Goal: Task Accomplishment & Management: Complete application form

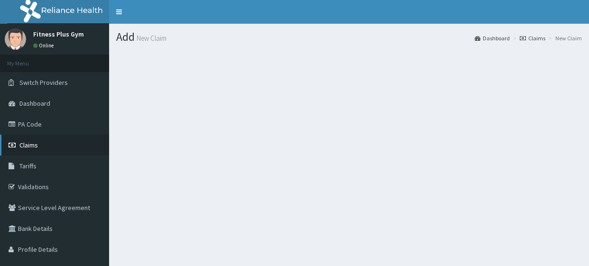
click at [67, 145] on link "Claims" at bounding box center [54, 145] width 109 height 21
click at [64, 142] on link "Claims" at bounding box center [54, 145] width 109 height 21
click at [80, 151] on link "Claims" at bounding box center [54, 145] width 109 height 21
click at [81, 145] on link "Claims" at bounding box center [54, 145] width 109 height 21
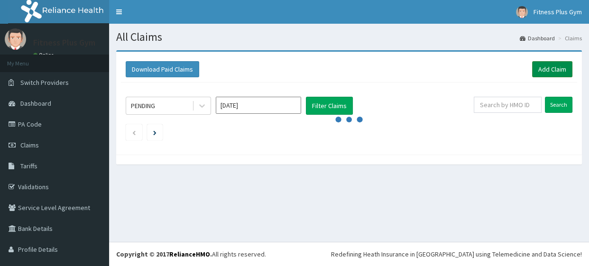
click at [552, 67] on link "Add Claim" at bounding box center [552, 69] width 40 height 16
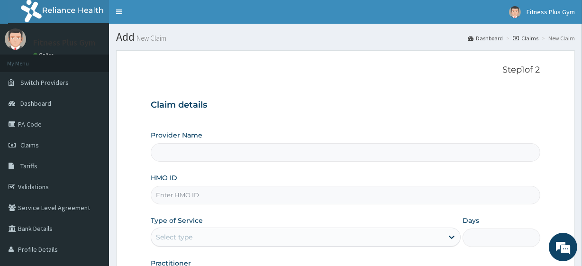
click at [271, 200] on input "HMO ID" at bounding box center [345, 195] width 389 height 18
type input "opn/10007/a"
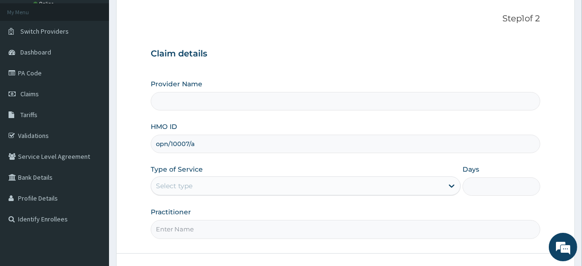
scroll to position [123, 0]
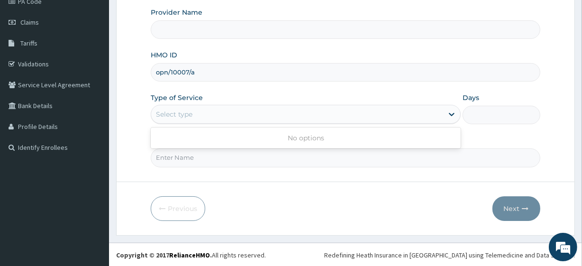
click at [187, 109] on div "Select type" at bounding box center [297, 114] width 292 height 15
drag, startPoint x: 157, startPoint y: 71, endPoint x: 223, endPoint y: 76, distance: 66.6
click at [223, 76] on input "opn/10007/a" at bounding box center [345, 72] width 389 height 18
click at [62, 26] on link "Claims" at bounding box center [54, 22] width 109 height 21
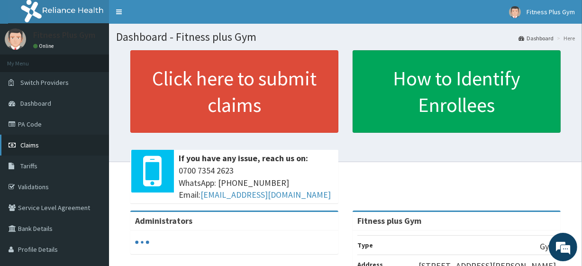
click at [36, 139] on link "Claims" at bounding box center [54, 145] width 109 height 21
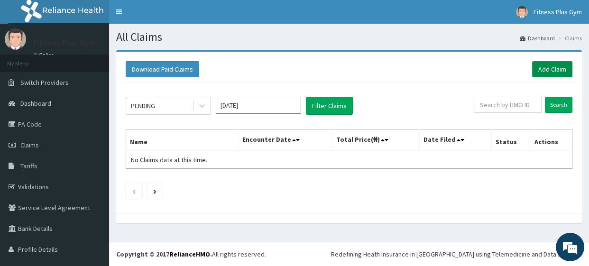
click at [547, 69] on link "Add Claim" at bounding box center [552, 69] width 40 height 16
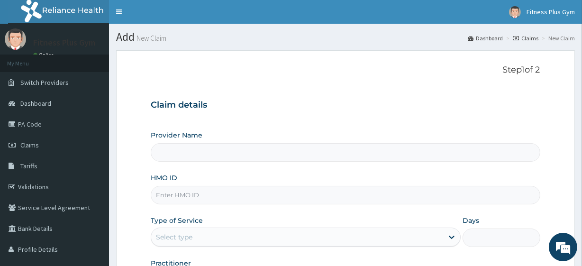
click at [252, 194] on input "HMO ID" at bounding box center [345, 195] width 389 height 18
type input "opn"
type input "Fitness plus Gym"
type input "1"
type input "opn/10007/a"
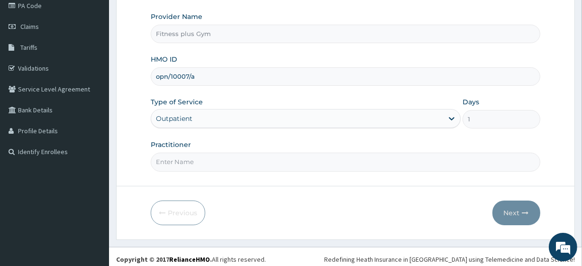
scroll to position [123, 0]
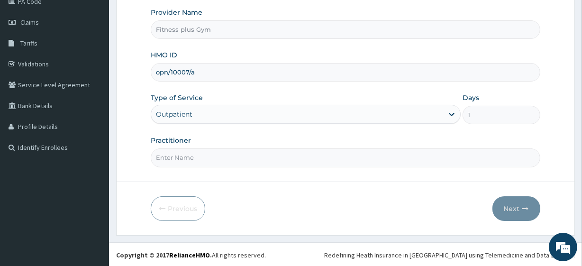
click at [201, 160] on input "Practitioner" at bounding box center [345, 157] width 389 height 18
type input "fitnessplus"
click at [521, 209] on button "Next" at bounding box center [517, 208] width 48 height 25
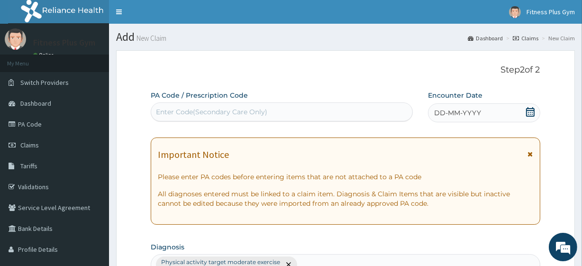
click at [257, 112] on div "Enter Code(Secondary Care Only)" at bounding box center [211, 111] width 111 height 9
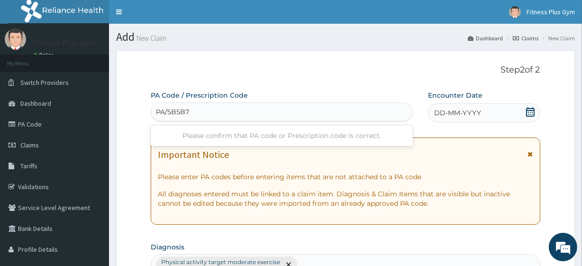
type input "PA/5B5B7A"
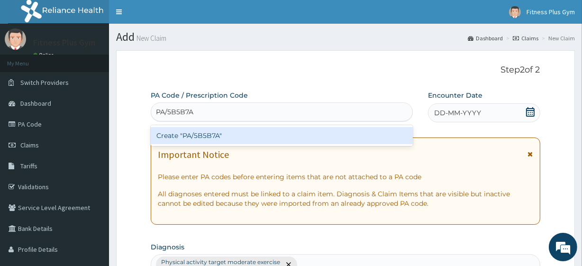
click at [293, 133] on div "Create "PA/5B5B7A"" at bounding box center [282, 135] width 262 height 17
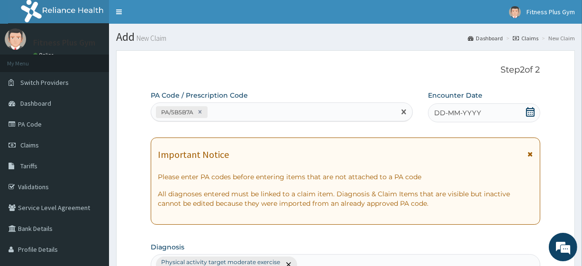
click at [518, 112] on div "DD-MM-YYYY" at bounding box center [484, 112] width 112 height 19
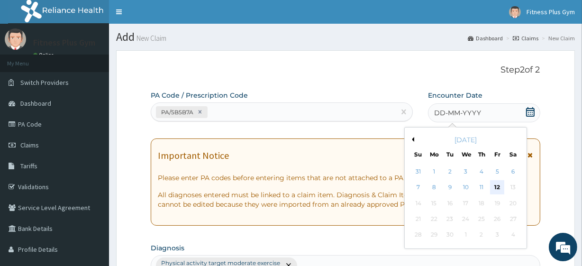
click at [495, 186] on div "12" at bounding box center [497, 188] width 14 height 14
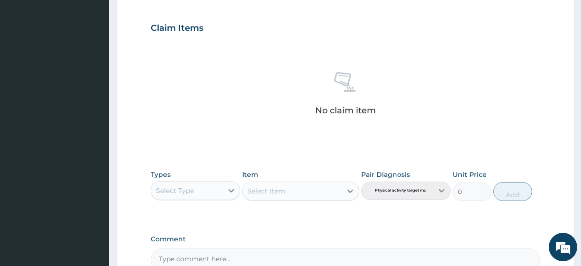
scroll to position [388, 0]
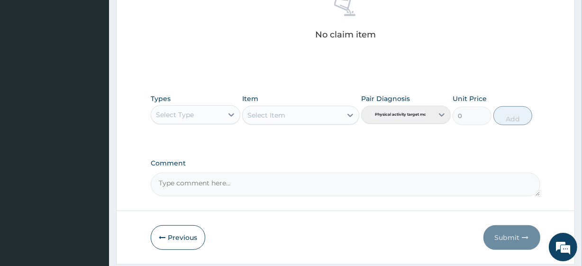
click at [209, 114] on div "Select Type" at bounding box center [187, 114] width 72 height 15
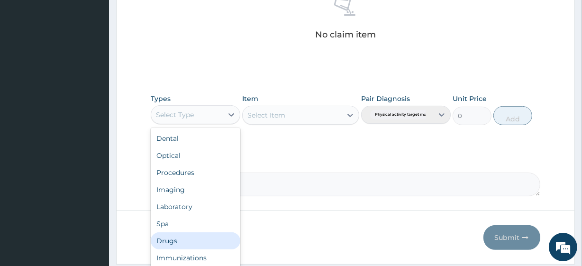
scroll to position [32, 0]
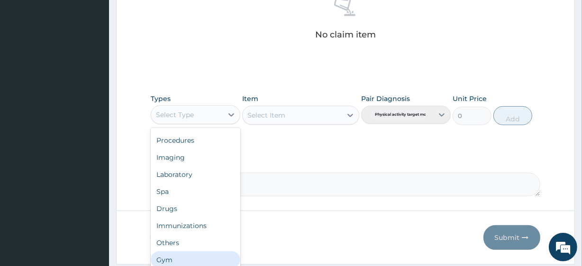
click at [203, 260] on div "Gym" at bounding box center [196, 259] width 90 height 17
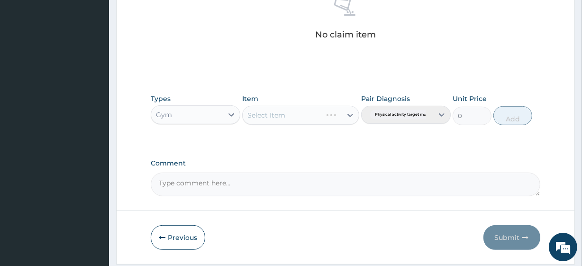
click at [298, 109] on div "Select Item" at bounding box center [300, 115] width 117 height 19
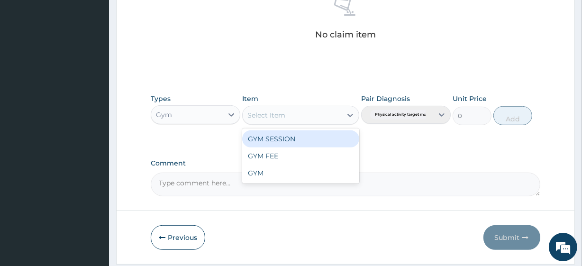
click at [298, 109] on div "Select Item" at bounding box center [292, 115] width 99 height 15
click at [296, 137] on div "GYM SESSION" at bounding box center [300, 138] width 117 height 17
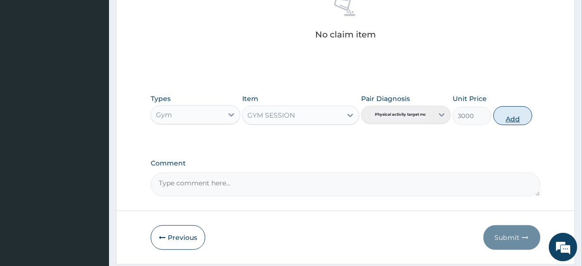
click at [512, 111] on button "Add" at bounding box center [512, 115] width 39 height 19
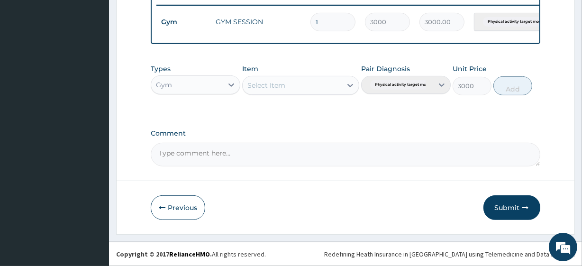
type input "0"
click at [508, 208] on button "Submit" at bounding box center [512, 207] width 57 height 25
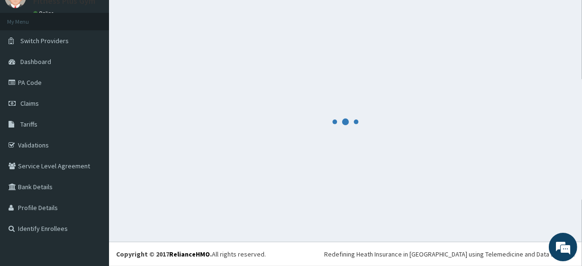
scroll to position [378, 0]
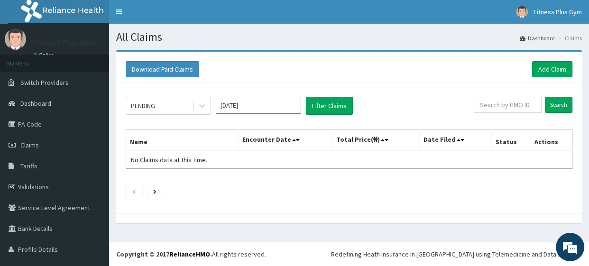
click at [545, 61] on div "Download Paid Claims Add Claim" at bounding box center [349, 69] width 456 height 26
click at [539, 67] on link "Add Claim" at bounding box center [552, 69] width 40 height 16
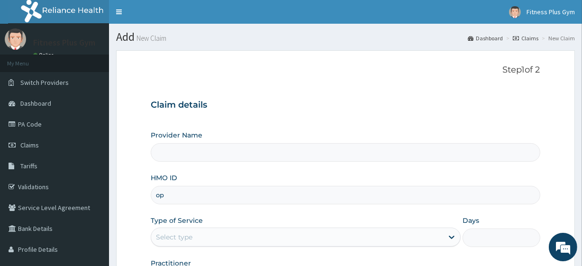
type input "opn"
type input "Fitness plus Gym"
type input "1"
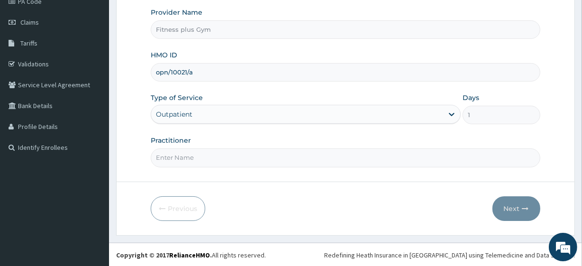
type input "opn/10021/a"
click at [221, 160] on input "Practitioner" at bounding box center [345, 157] width 389 height 18
type input "fitnessplus"
click at [507, 206] on button "Next" at bounding box center [517, 208] width 48 height 25
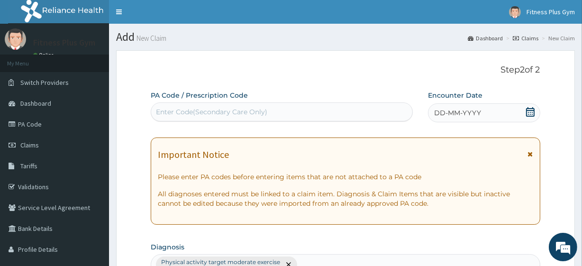
drag, startPoint x: 271, startPoint y: 109, endPoint x: 260, endPoint y: 109, distance: 11.4
click at [271, 109] on div "Enter Code(Secondary Care Only)" at bounding box center [281, 111] width 261 height 15
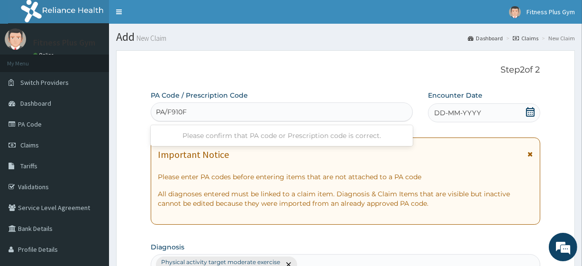
type input "PA/F910F2"
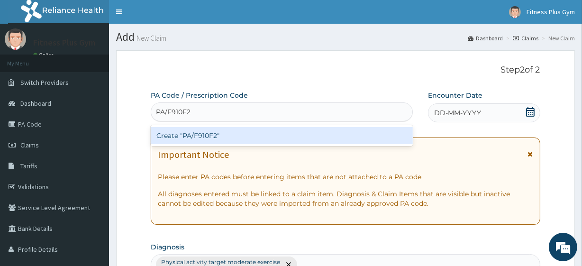
click at [288, 133] on div "Create "PA/F910F2"" at bounding box center [282, 135] width 262 height 17
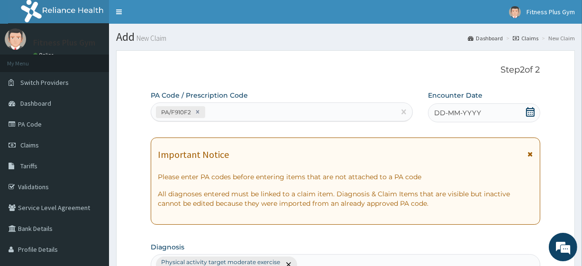
click at [487, 112] on div "DD-MM-YYYY" at bounding box center [484, 112] width 112 height 19
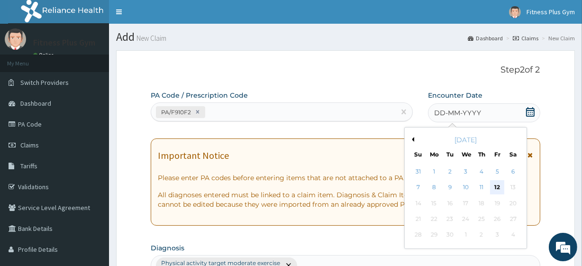
click at [498, 182] on div "12" at bounding box center [497, 188] width 14 height 14
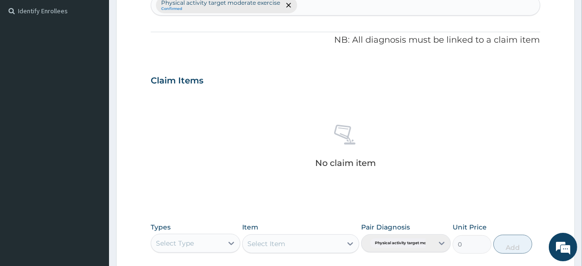
scroll to position [345, 0]
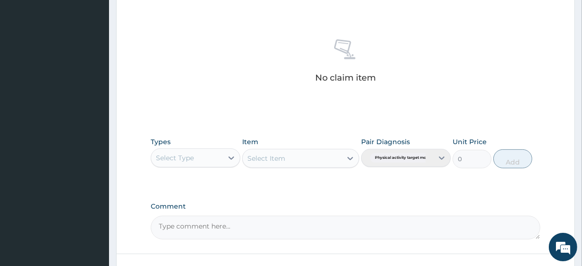
click at [216, 158] on div "Select Type" at bounding box center [187, 157] width 72 height 15
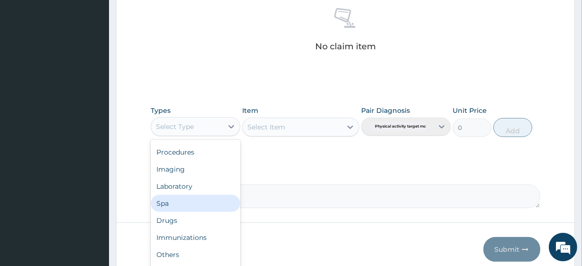
scroll to position [417, 0]
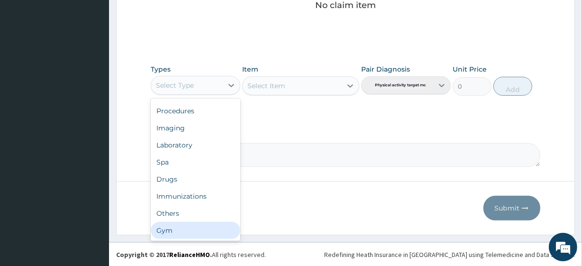
click at [182, 228] on div "Gym" at bounding box center [196, 230] width 90 height 17
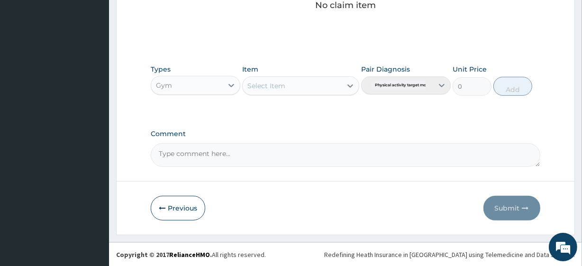
click at [307, 88] on div "Select Item" at bounding box center [292, 85] width 99 height 15
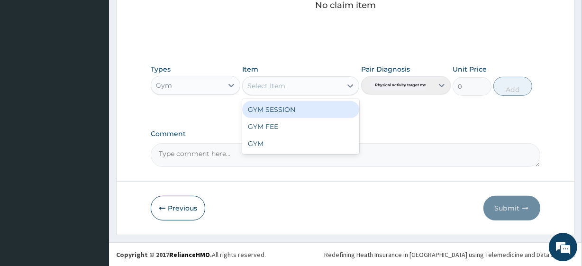
click at [300, 102] on div "GYM SESSION" at bounding box center [300, 109] width 117 height 17
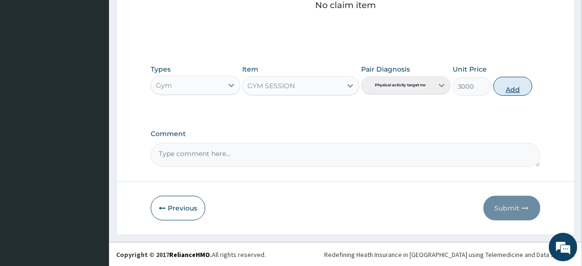
click at [511, 82] on button "Add" at bounding box center [512, 86] width 39 height 19
type input "0"
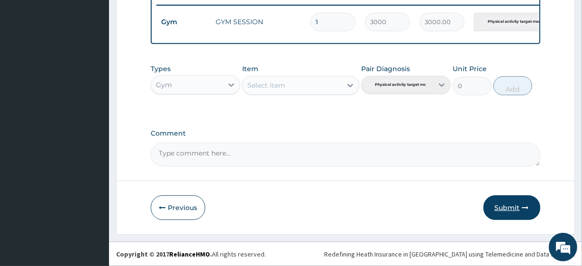
click at [513, 210] on button "Submit" at bounding box center [512, 207] width 57 height 25
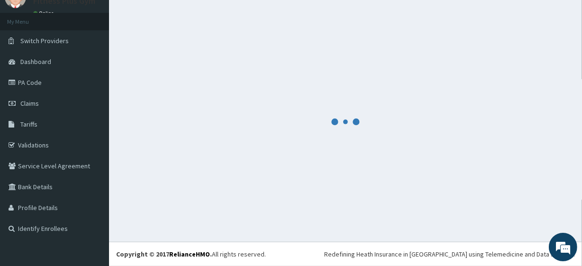
scroll to position [378, 0]
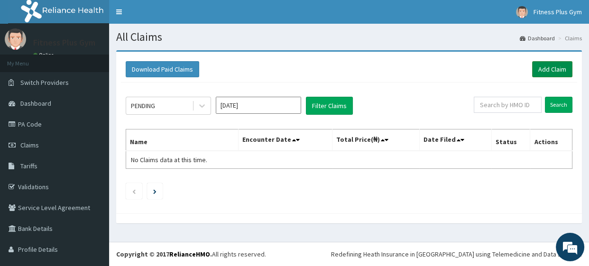
click at [538, 68] on link "Add Claim" at bounding box center [552, 69] width 40 height 16
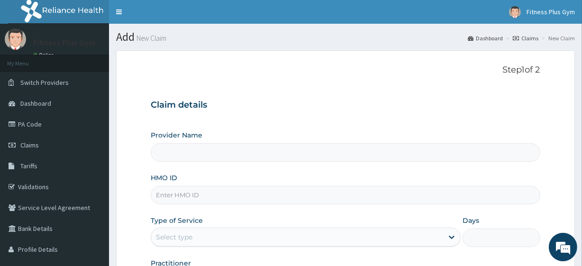
type input "Fitness plus Gym"
type input "1"
click at [210, 193] on input "HMO ID" at bounding box center [345, 195] width 389 height 18
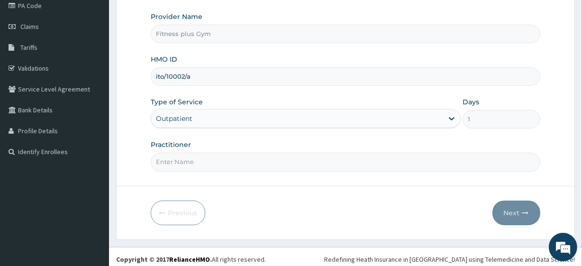
scroll to position [123, 0]
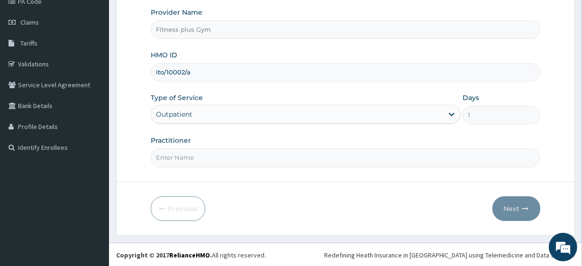
type input "ito/10002/a"
click at [226, 153] on input "Practitioner" at bounding box center [345, 157] width 389 height 18
type input "fitnessplus"
click at [520, 210] on button "Next" at bounding box center [517, 208] width 48 height 25
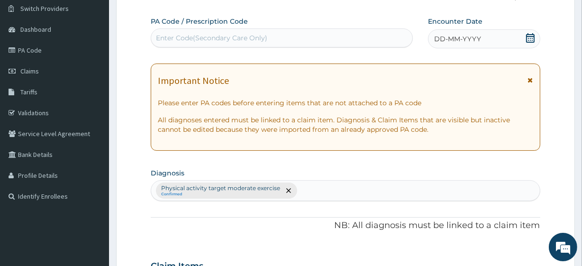
scroll to position [0, 0]
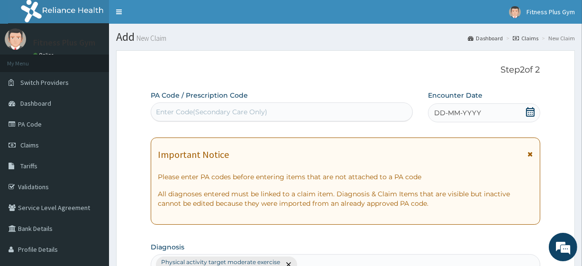
click at [258, 107] on div "Enter Code(Secondary Care Only)" at bounding box center [211, 111] width 111 height 9
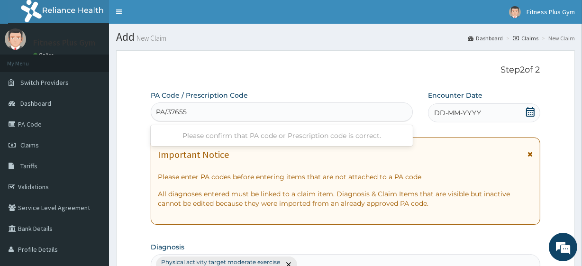
type input "PA/37655C"
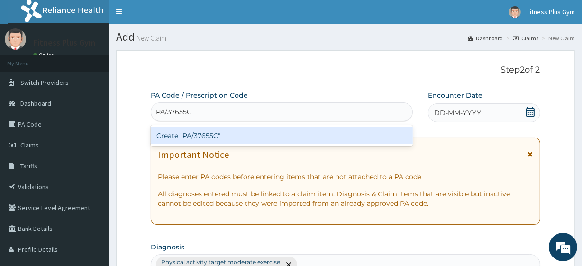
drag, startPoint x: 354, startPoint y: 126, endPoint x: 355, endPoint y: 131, distance: 5.2
click at [354, 127] on div "Create "PA/37655C"" at bounding box center [282, 135] width 262 height 21
click at [355, 131] on div "Create "PA/37655C"" at bounding box center [282, 135] width 262 height 17
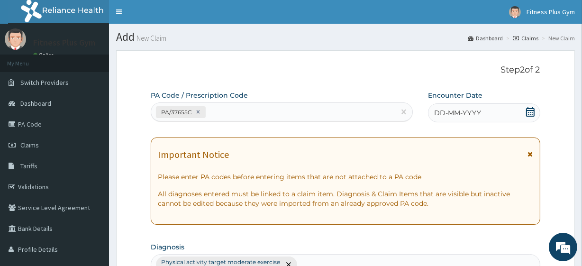
click at [508, 115] on div "DD-MM-YYYY" at bounding box center [484, 112] width 112 height 19
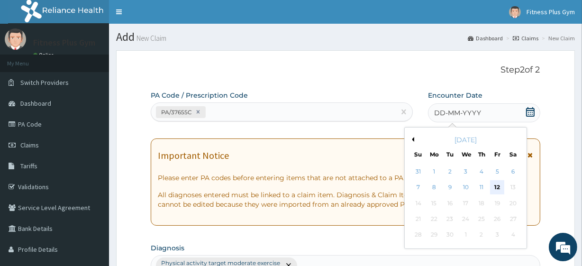
click at [491, 185] on div "12" at bounding box center [497, 188] width 14 height 14
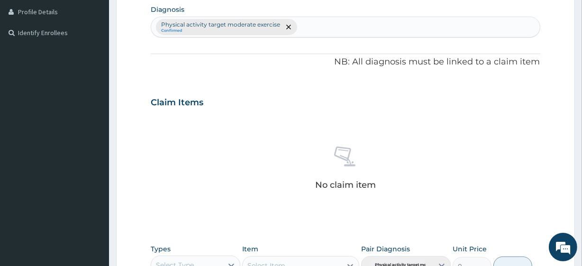
scroll to position [301, 0]
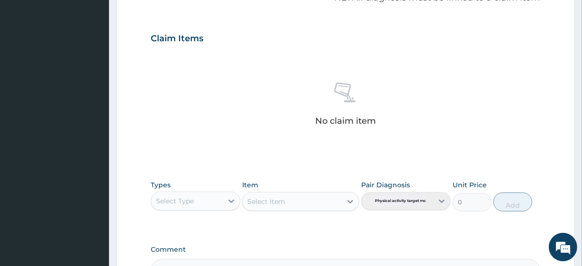
click at [171, 200] on div "Select Type" at bounding box center [175, 200] width 38 height 9
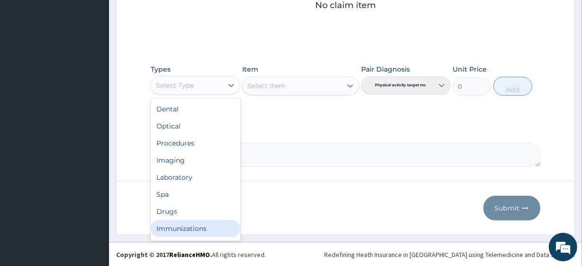
scroll to position [32, 0]
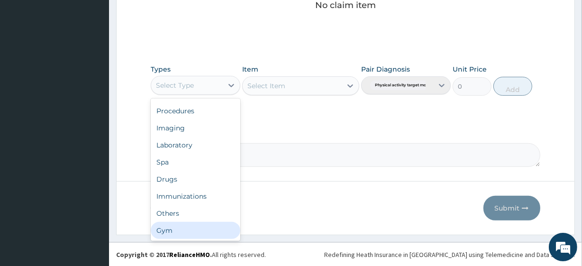
click at [189, 230] on div "Gym" at bounding box center [196, 230] width 90 height 17
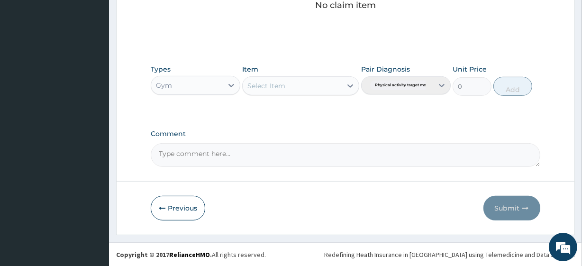
click at [311, 84] on div "Select Item" at bounding box center [292, 85] width 99 height 15
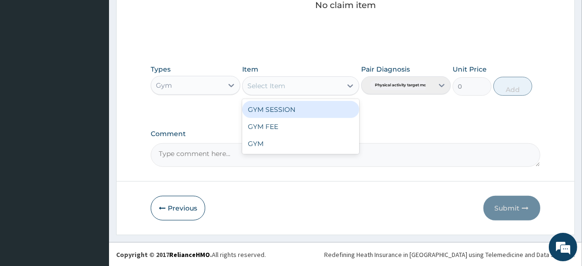
click at [298, 111] on div "GYM SESSION" at bounding box center [300, 109] width 117 height 17
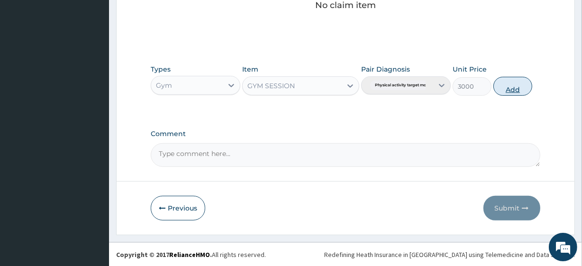
click at [521, 82] on button "Add" at bounding box center [512, 86] width 39 height 19
type input "0"
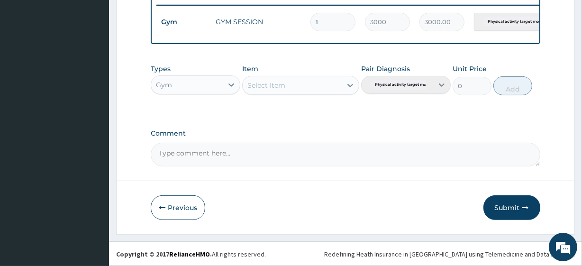
click at [518, 204] on button "Submit" at bounding box center [512, 207] width 57 height 25
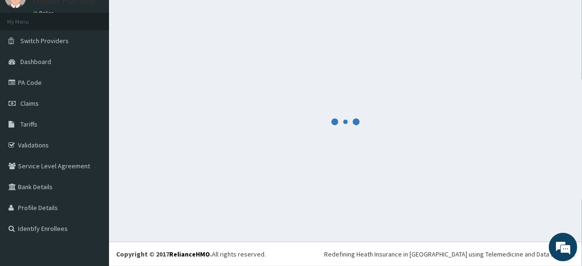
scroll to position [378, 0]
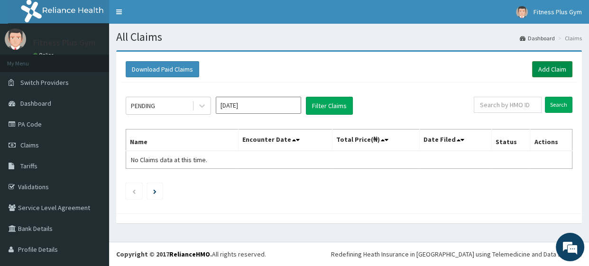
click at [546, 71] on link "Add Claim" at bounding box center [552, 69] width 40 height 16
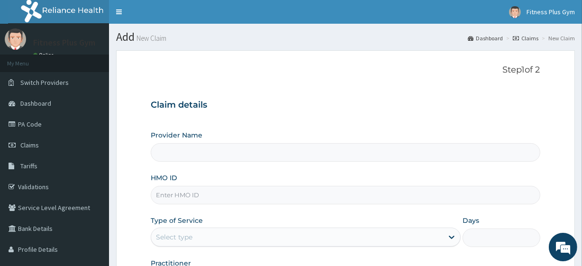
type input "Fitness plus Gym"
type input "1"
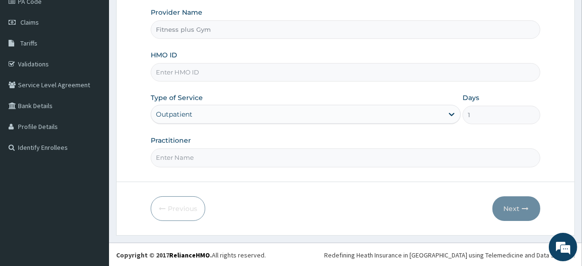
click at [221, 156] on input "Practitioner" at bounding box center [345, 157] width 389 height 18
type input "fitnessplus"
click at [213, 71] on input "HMO ID" at bounding box center [345, 72] width 389 height 18
click at [181, 71] on input "HMO ID" at bounding box center [345, 72] width 389 height 18
type input "opn/10022/a"
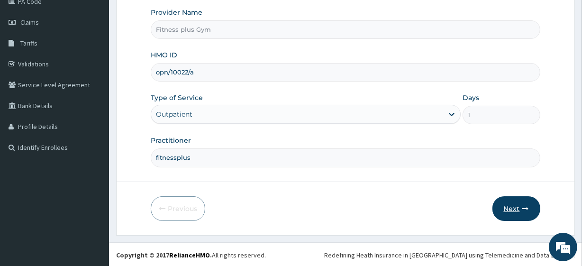
click at [530, 208] on button "Next" at bounding box center [517, 208] width 48 height 25
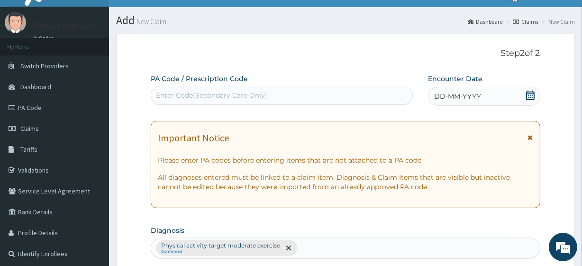
scroll to position [0, 0]
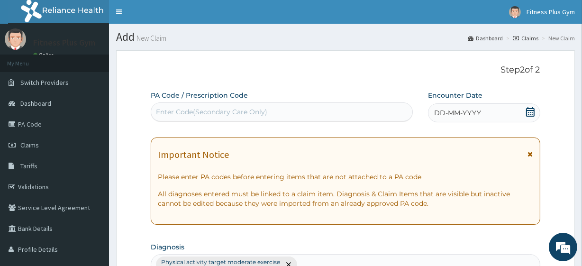
click at [309, 109] on div "Enter Code(Secondary Care Only)" at bounding box center [281, 111] width 261 height 15
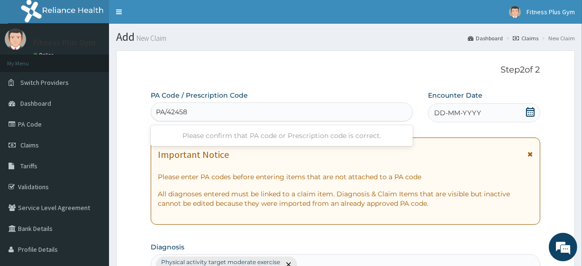
type input "PA/42458A"
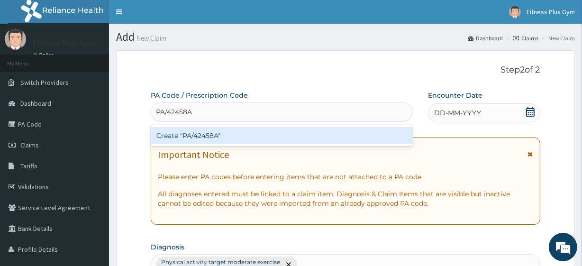
click at [322, 131] on div "Create "PA/42458A"" at bounding box center [282, 135] width 262 height 17
